Goal: Task Accomplishment & Management: Complete application form

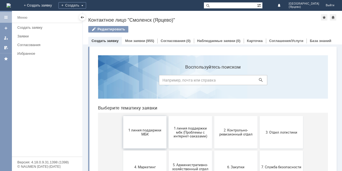
click at [145, 130] on span "1 линия поддержки МБК" at bounding box center [145, 132] width 40 height 8
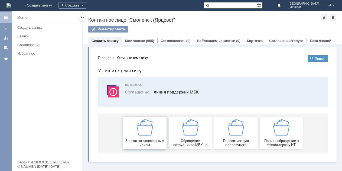
click at [147, 129] on img at bounding box center [145, 127] width 16 height 16
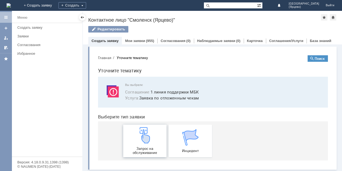
click at [145, 132] on img at bounding box center [145, 135] width 16 height 16
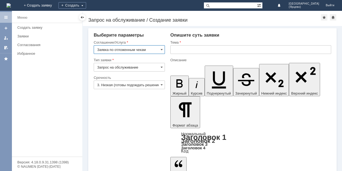
click at [151, 85] on input "3. Низкая (готовы подождать решение)" at bounding box center [129, 84] width 71 height 9
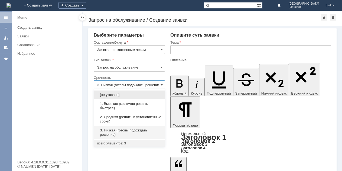
click at [126, 106] on span "1. Высокая (критично решить быстрее)" at bounding box center [129, 106] width 64 height 9
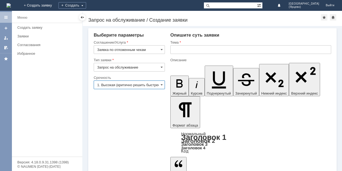
type input "1. Высокая (критично решить быстрее)"
drag, startPoint x: 184, startPoint y: 52, endPoint x: 187, endPoint y: 48, distance: 5.0
click at [185, 51] on input "text" at bounding box center [250, 49] width 161 height 9
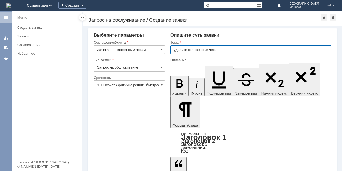
type input "удалите отложенные чеки"
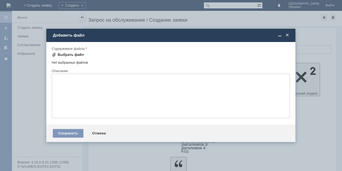
click at [53, 54] on span at bounding box center [54, 55] width 4 height 4
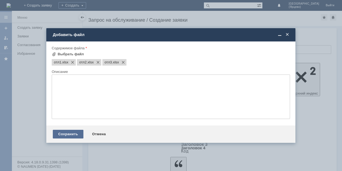
click at [65, 135] on div "Сохранить" at bounding box center [68, 134] width 31 height 9
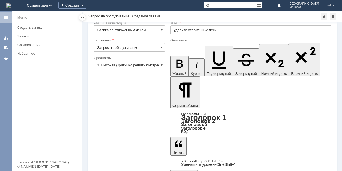
scroll to position [15, 0]
